Goal: Information Seeking & Learning: Learn about a topic

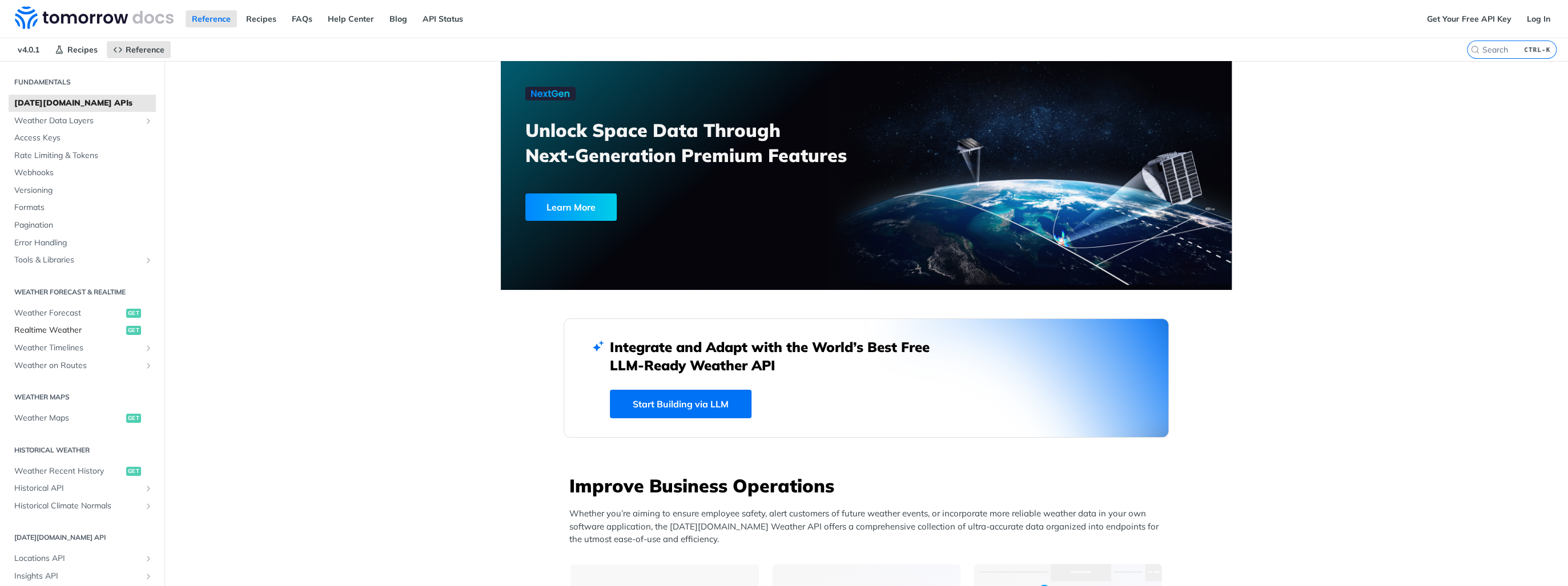
scroll to position [45, 0]
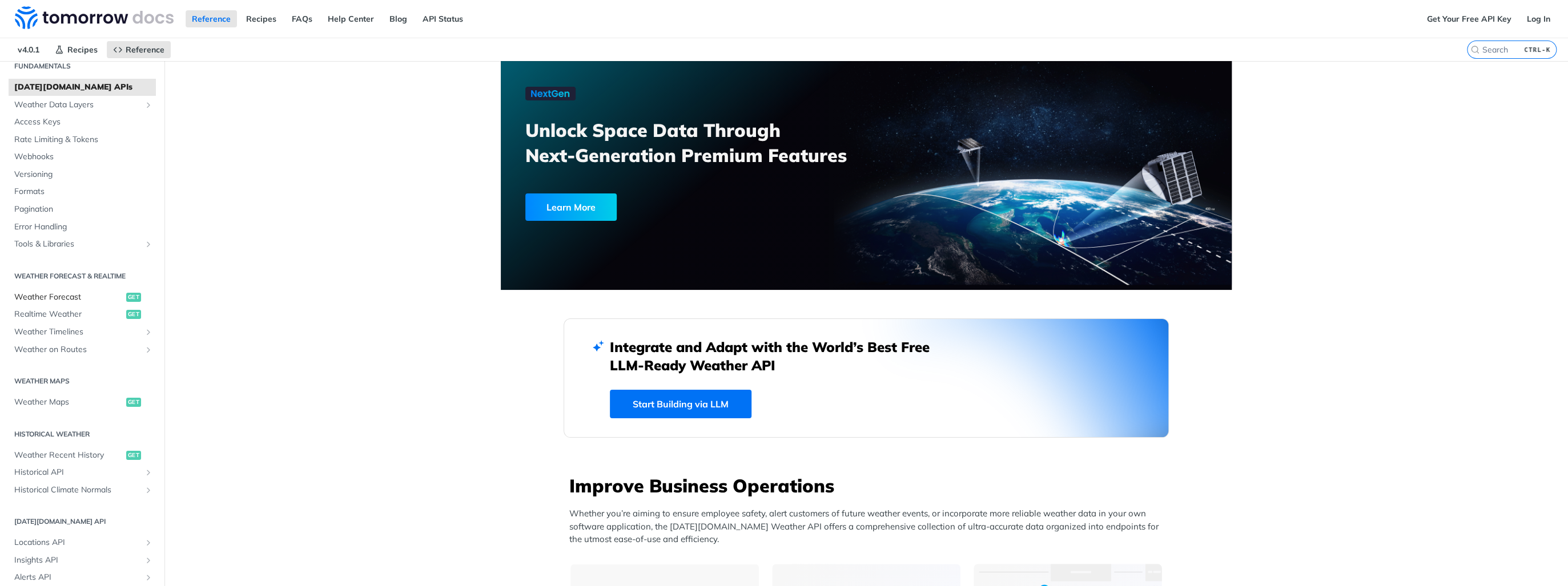
click at [55, 296] on span "Weather Forecast" at bounding box center [69, 297] width 109 height 11
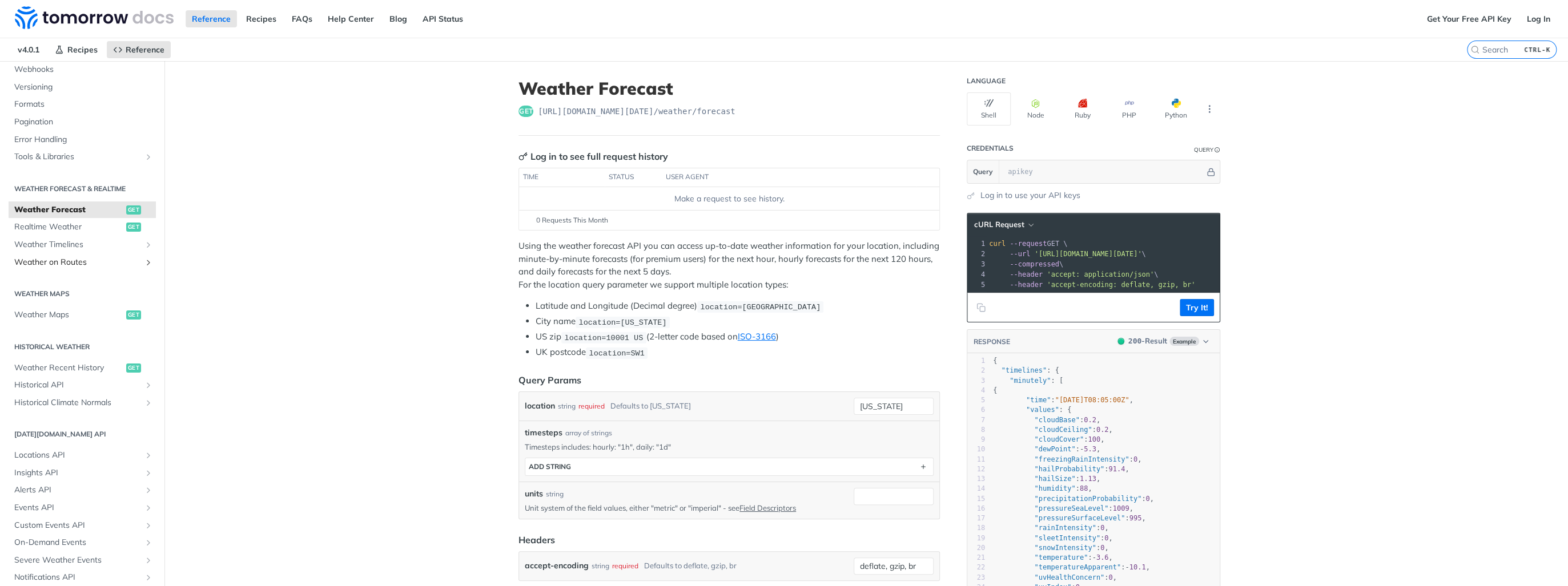
scroll to position [137, 0]
click at [50, 382] on span "Historical API" at bounding box center [77, 381] width 127 height 11
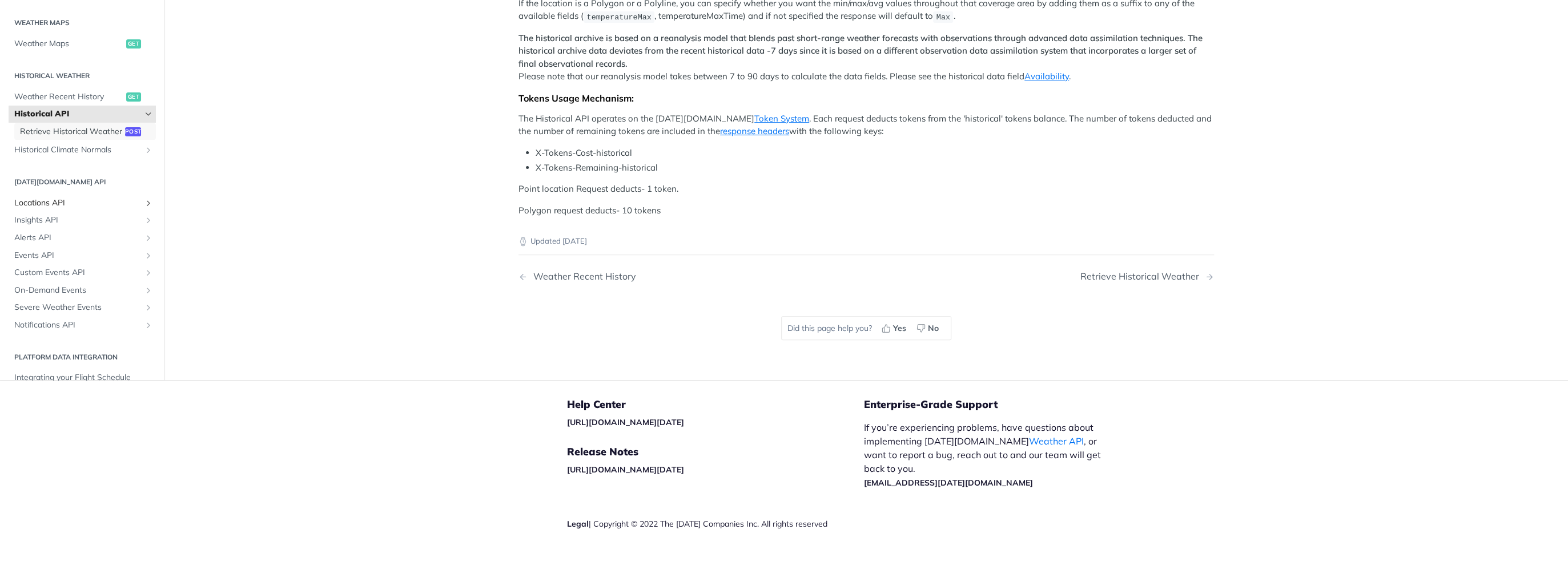
click at [55, 138] on span "Retrieve Historical Weather" at bounding box center [70, 132] width 102 height 11
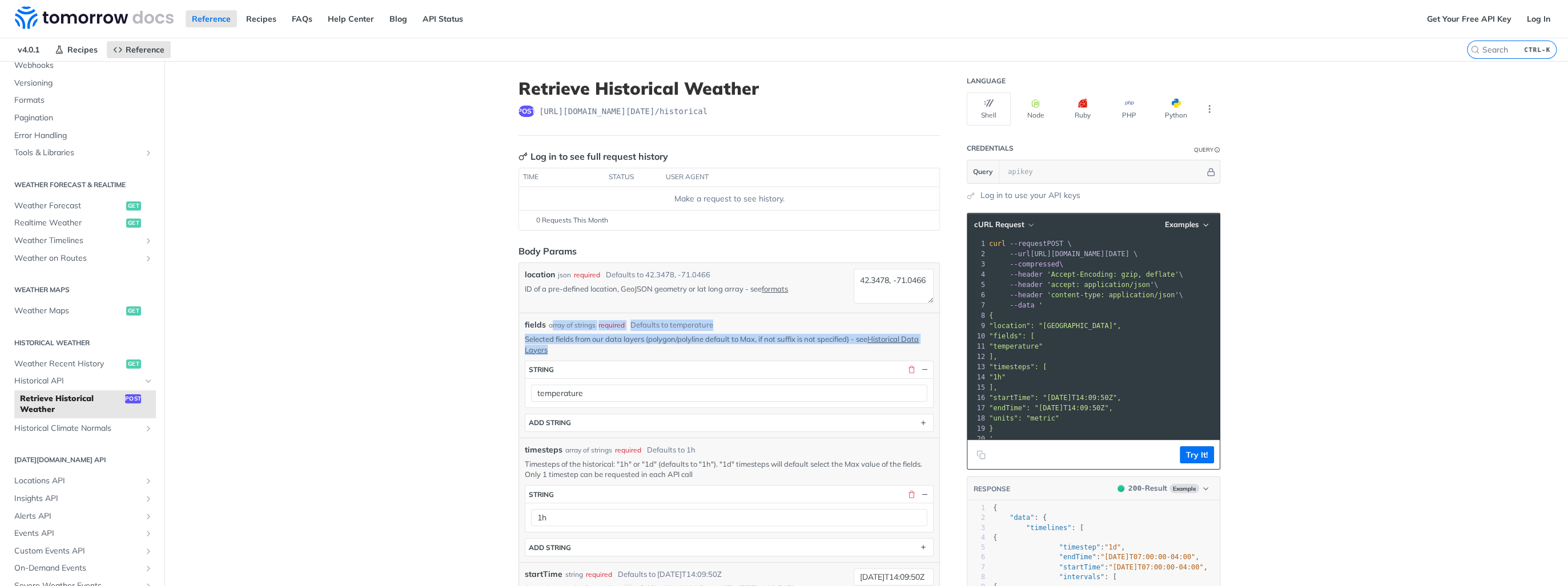
drag, startPoint x: 548, startPoint y: 324, endPoint x: 698, endPoint y: 347, distance: 151.8
click at [698, 347] on div "fields array of strings required Defaults to temperature Selected fields from o…" at bounding box center [729, 375] width 409 height 113
drag, startPoint x: 698, startPoint y: 347, endPoint x: 662, endPoint y: 347, distance: 36.0
click at [662, 347] on p "Selected fields from our data layers (polygon/polyline default to Max, if not s…" at bounding box center [729, 344] width 409 height 20
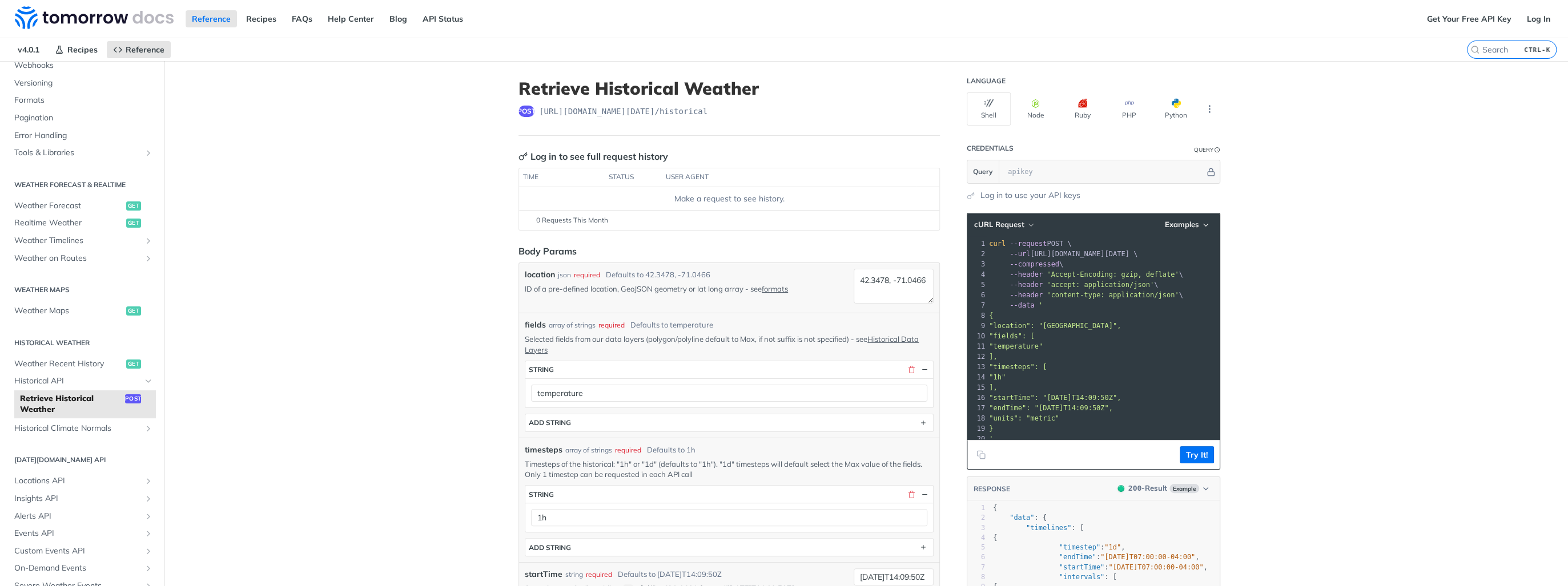
click at [911, 343] on p "Selected fields from our data layers (polygon/polyline default to Max, if not s…" at bounding box center [729, 344] width 409 height 20
click at [911, 341] on link "Historical Data Layers" at bounding box center [722, 344] width 394 height 20
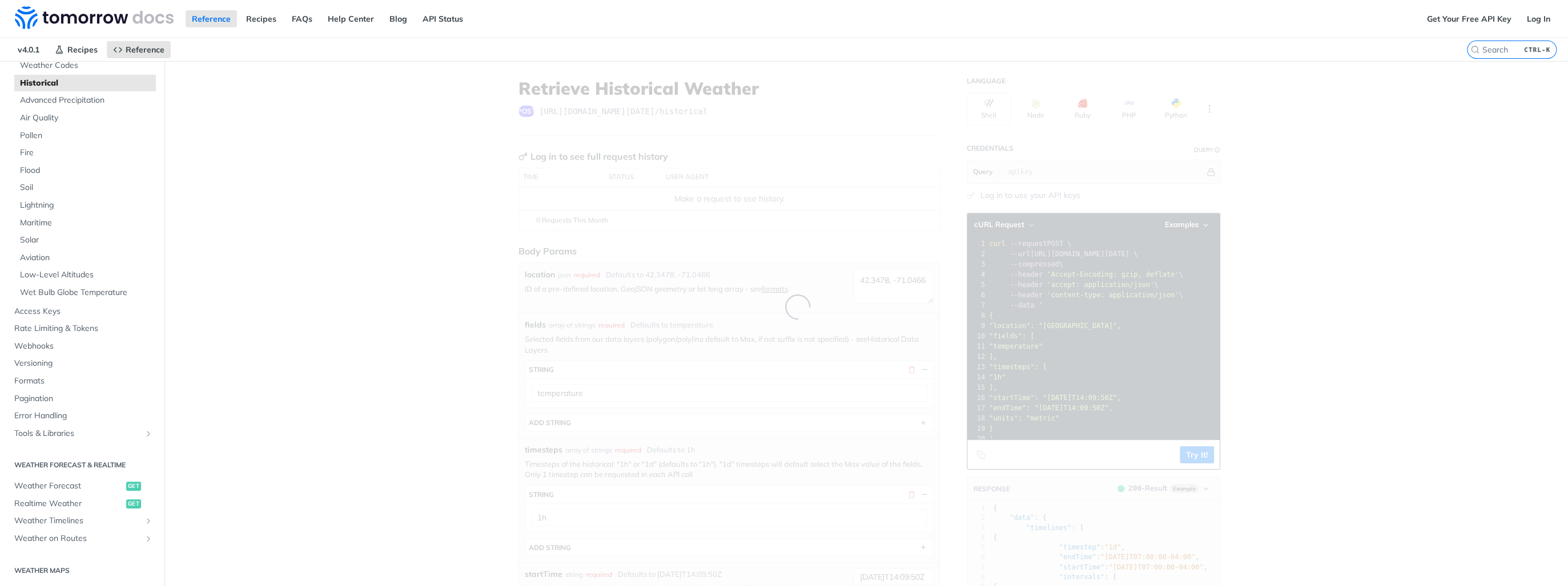
scroll to position [417, 0]
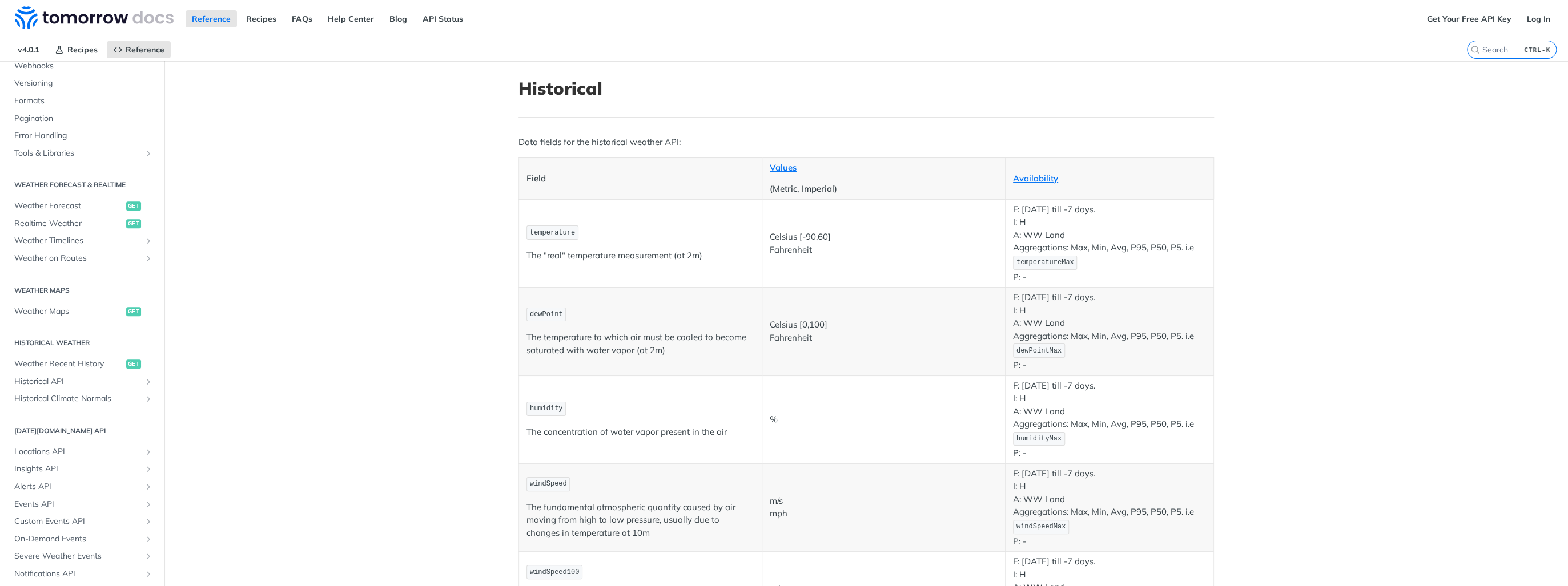
click at [656, 139] on p "Data fields for the historical weather API:" at bounding box center [867, 142] width 695 height 13
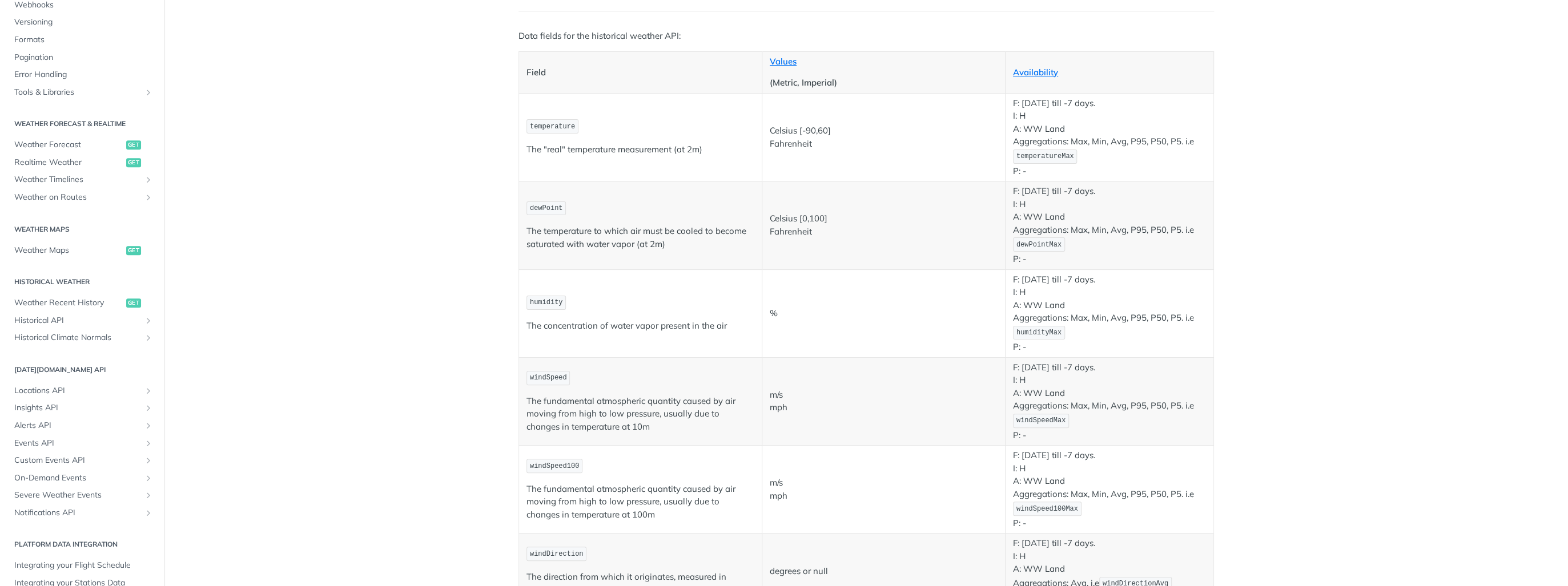
scroll to position [0, 0]
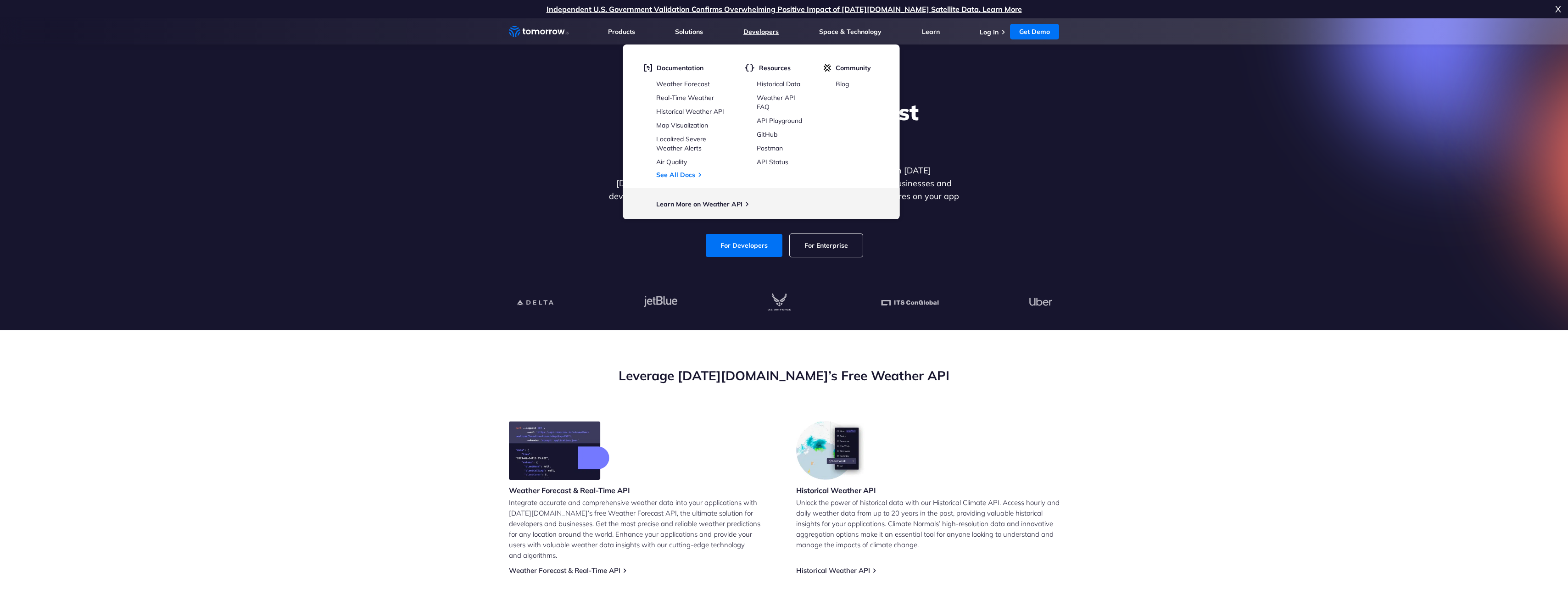
click at [764, 33] on link "Developers" at bounding box center [761, 32] width 35 height 9
click at [667, 83] on link "Weather Forecast" at bounding box center [683, 84] width 54 height 9
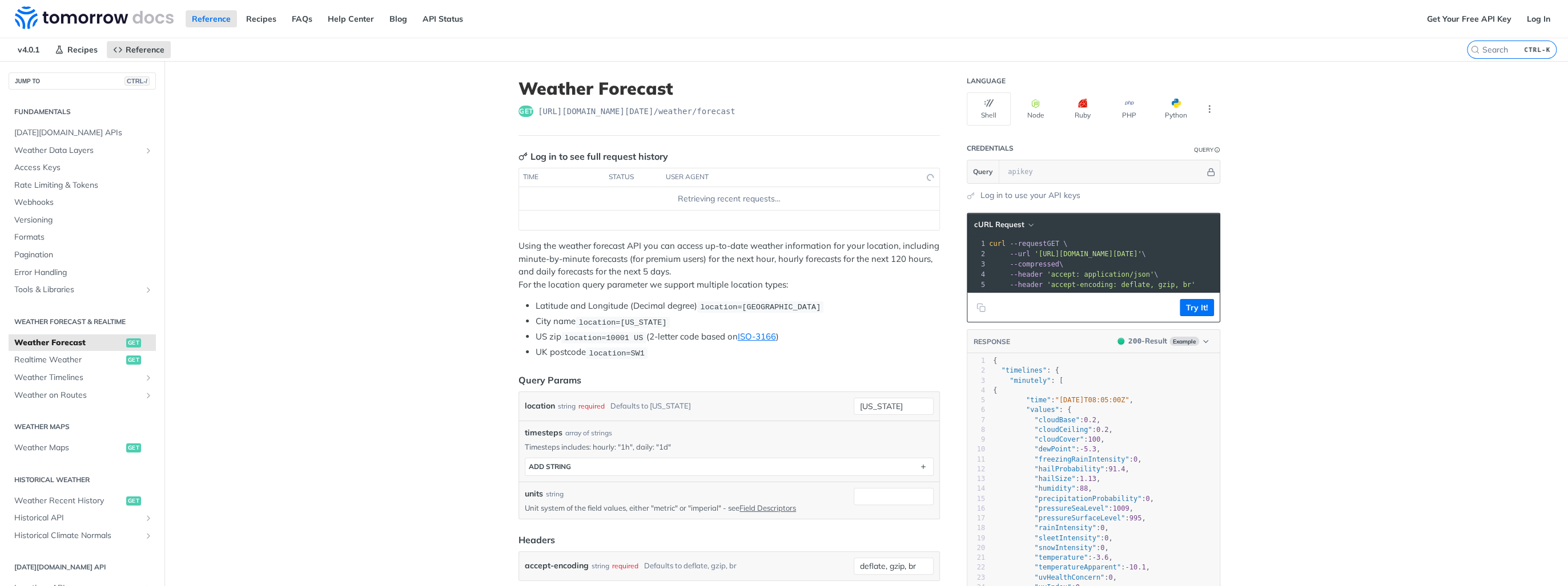
click at [73, 70] on div "JUMP TO CTRL-/" at bounding box center [82, 76] width 164 height 29
click at [66, 83] on button "JUMP TO CTRL-/" at bounding box center [82, 81] width 148 height 17
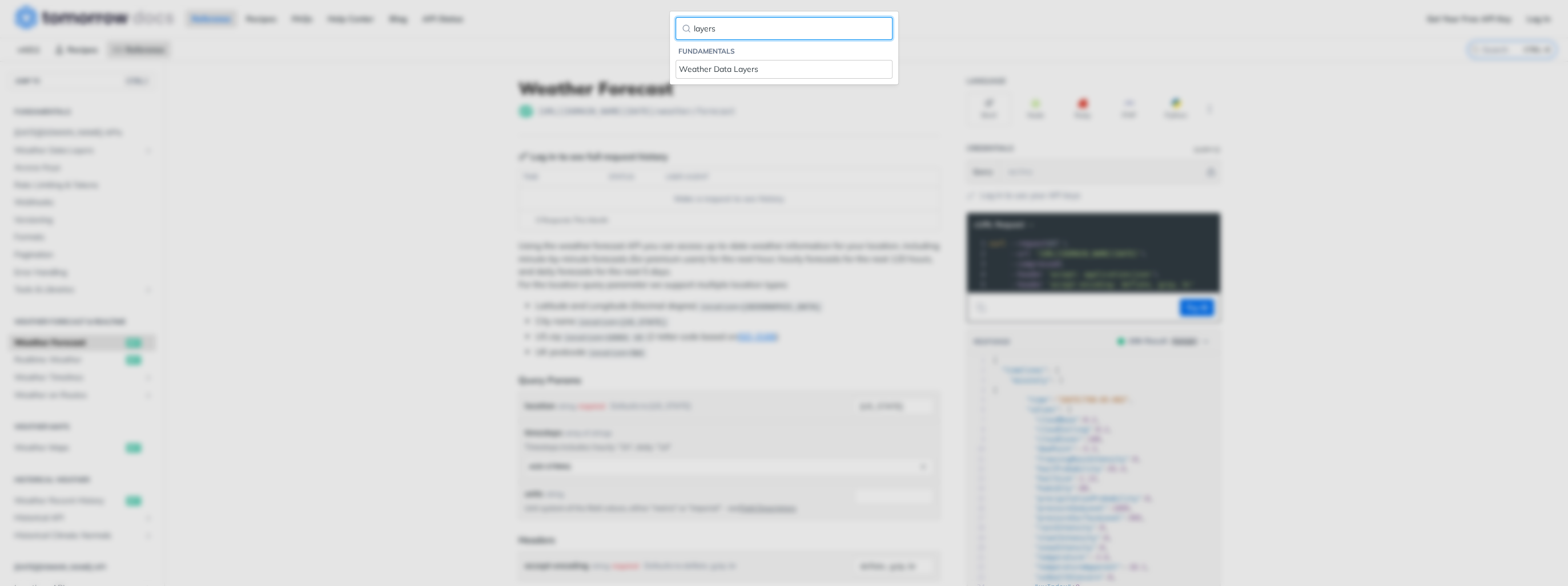
type input "layers"
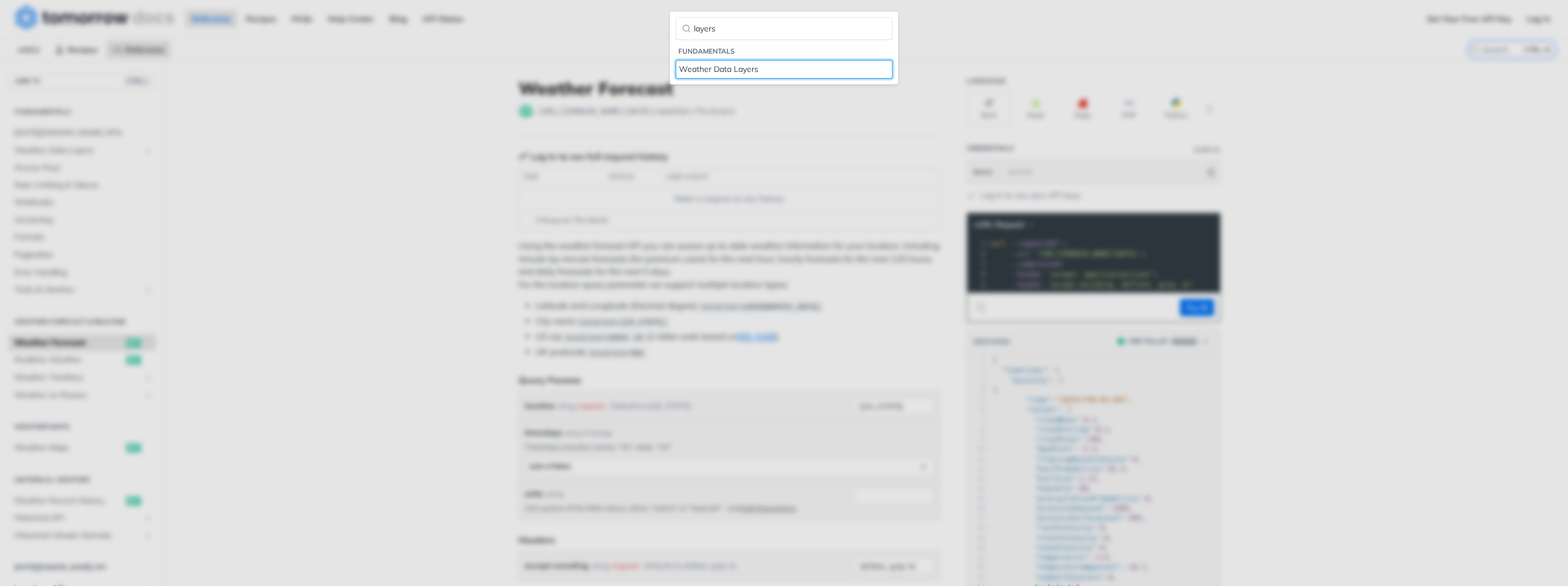
click at [788, 69] on div "Weather Data Layers" at bounding box center [783, 70] width 210 height 12
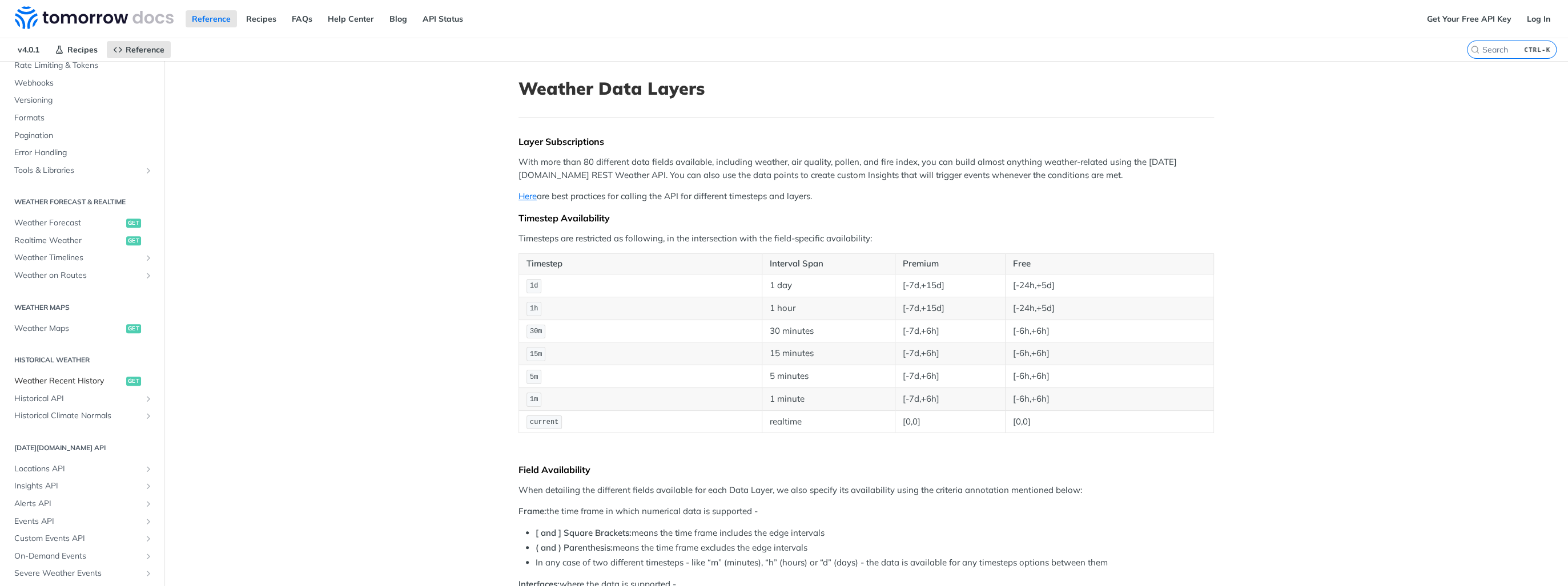
scroll to position [453, 0]
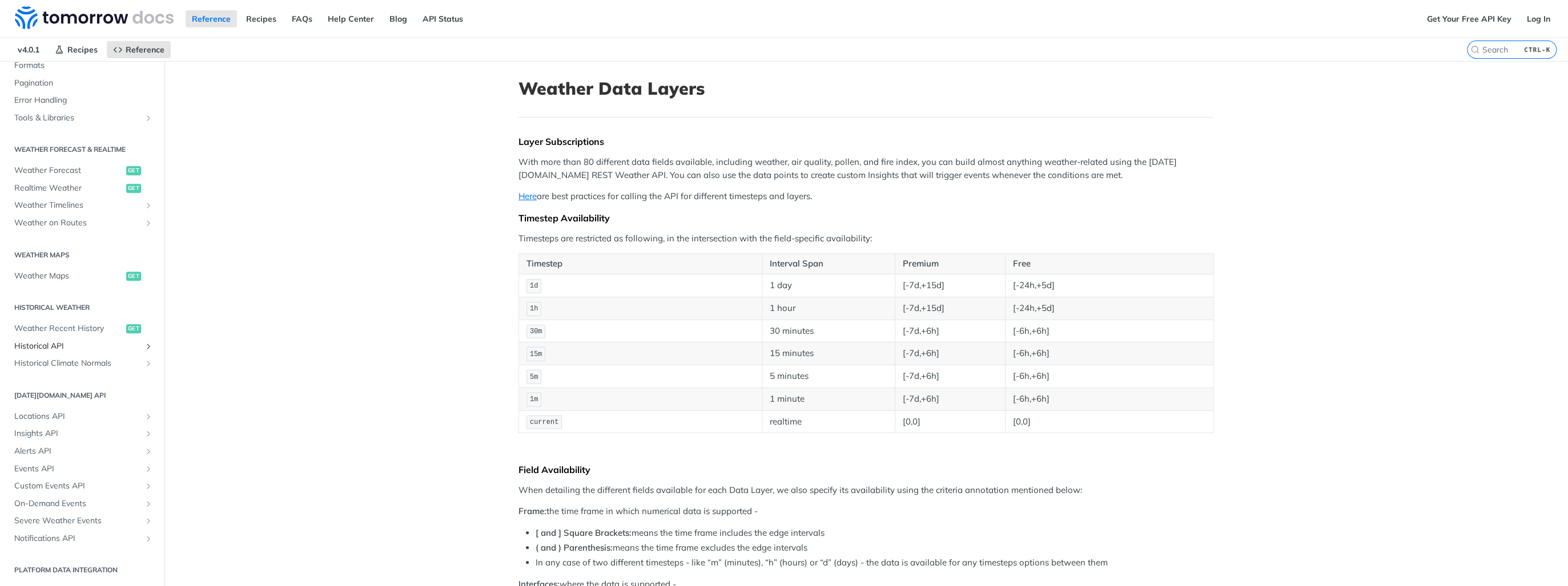
click at [61, 342] on span "Historical API" at bounding box center [77, 346] width 127 height 11
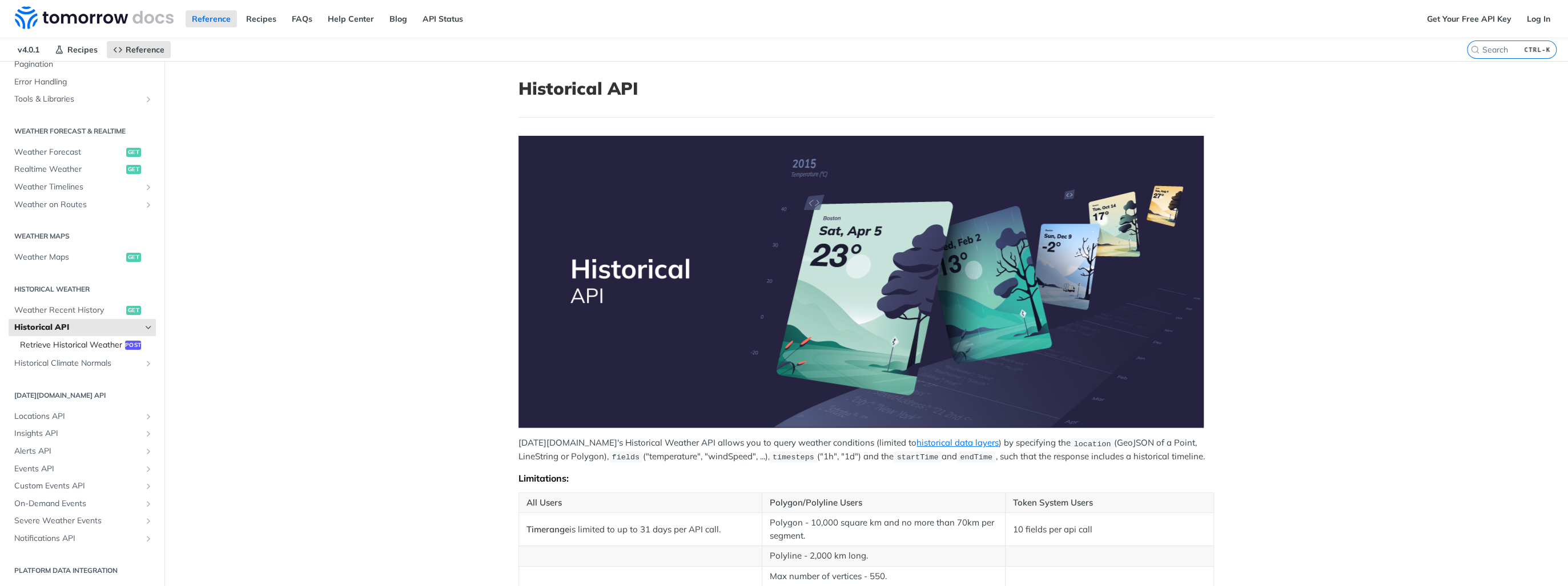
scroll to position [172, 0]
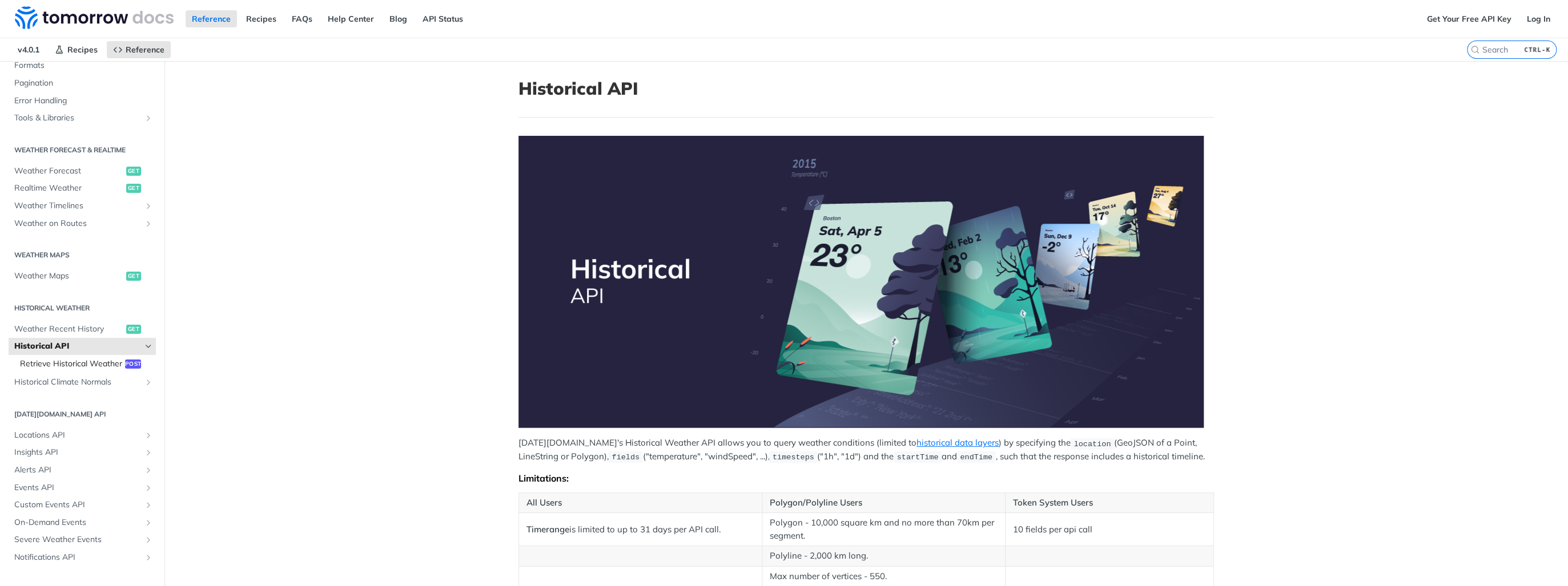
click at [68, 369] on span "Retrieve Historical Weather" at bounding box center [70, 363] width 102 height 11
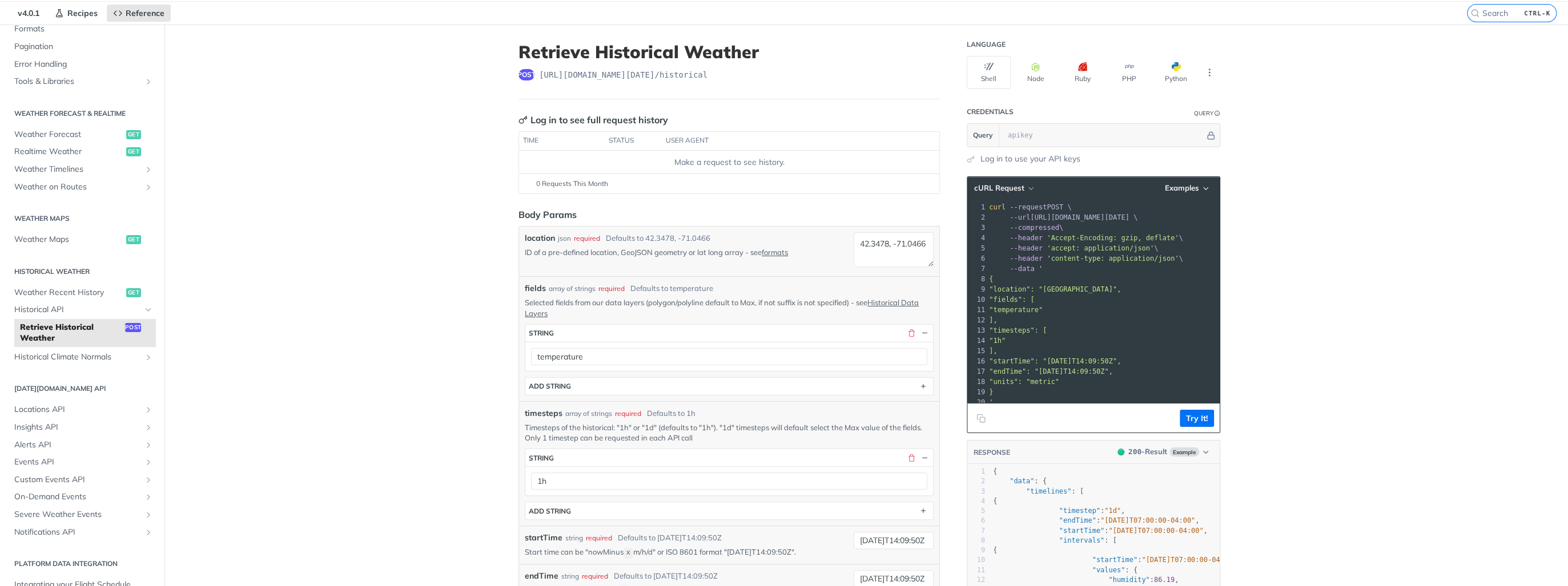
scroll to position [182, 0]
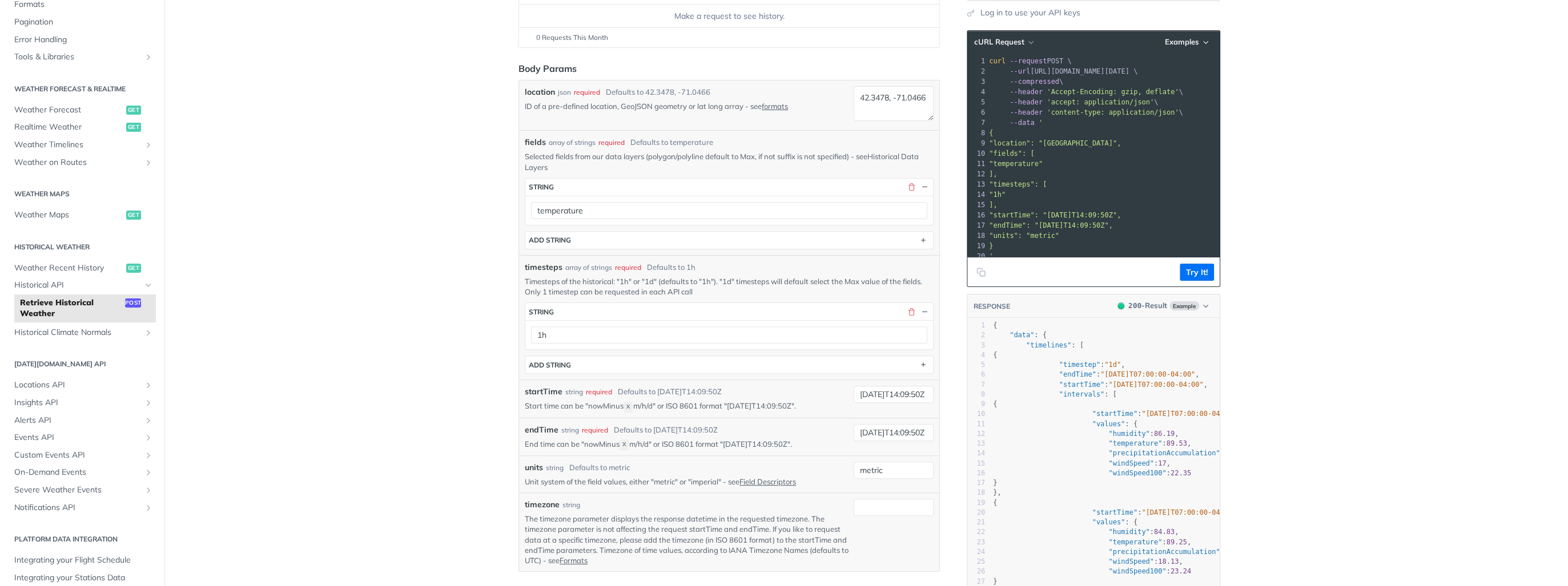
click at [898, 153] on link "Historical Data Layers" at bounding box center [722, 162] width 394 height 20
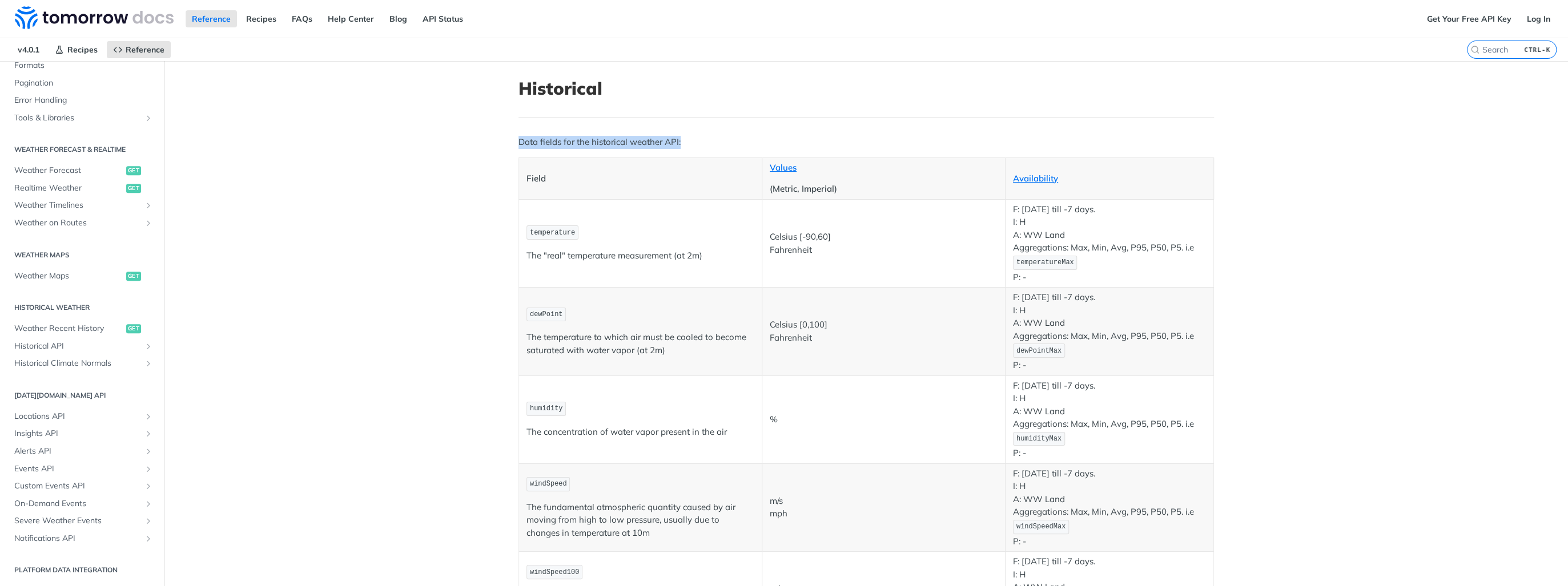
drag, startPoint x: 504, startPoint y: 139, endPoint x: 701, endPoint y: 145, distance: 197.1
drag, startPoint x: 701, startPoint y: 145, endPoint x: 493, endPoint y: 155, distance: 208.2
